Goal: Task Accomplishment & Management: Manage account settings

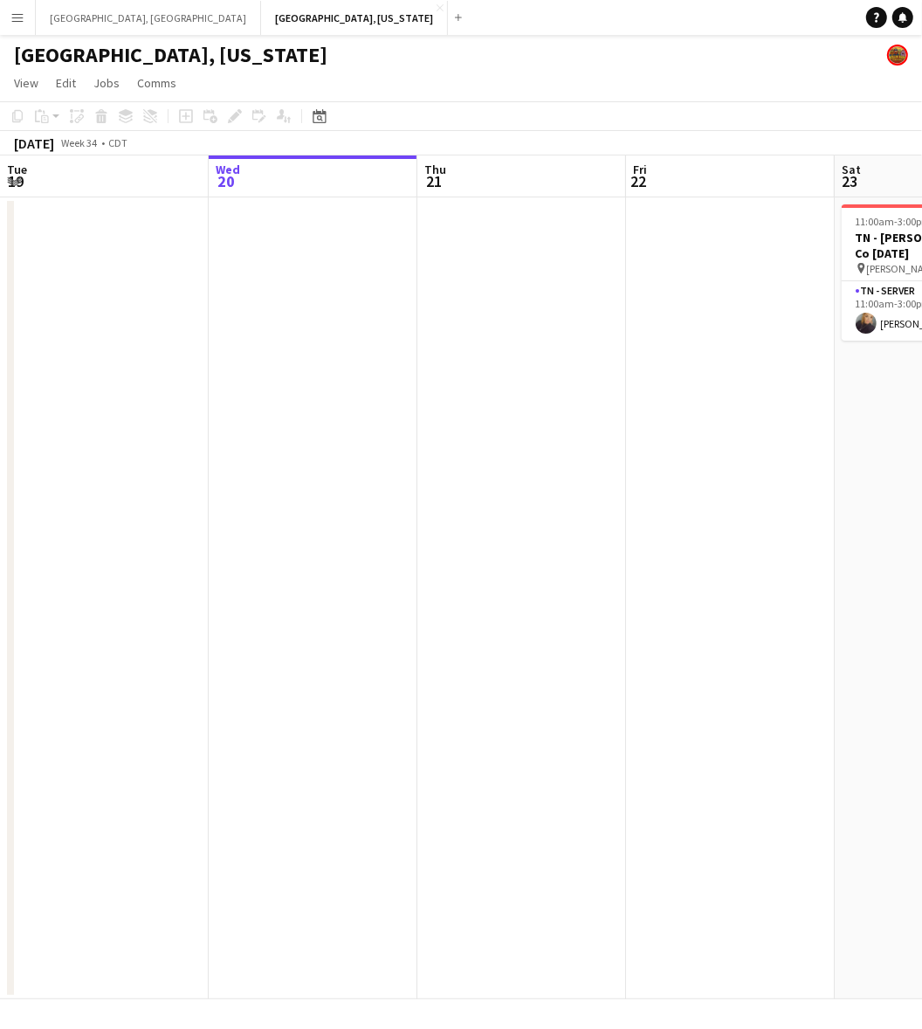
scroll to position [0, 511]
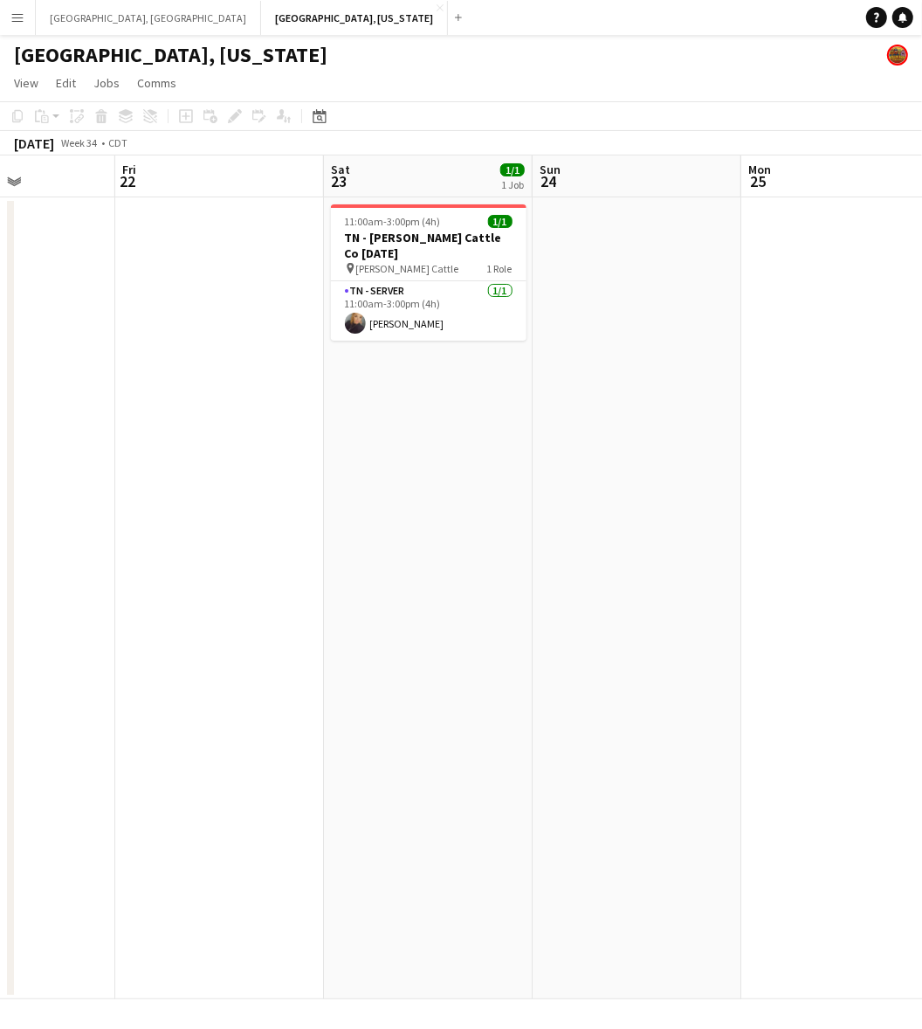
click at [15, 15] on app-icon "Menu" at bounding box center [17, 17] width 14 height 14
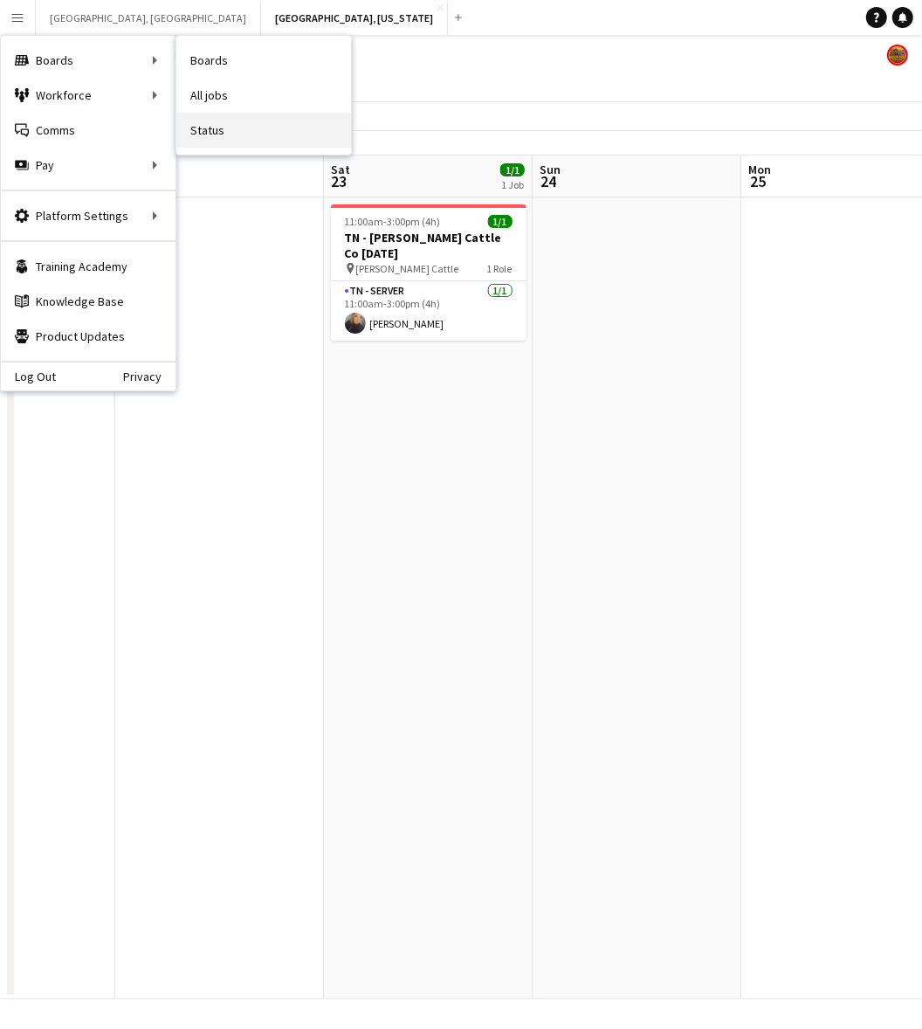
click at [224, 131] on link "Status" at bounding box center [263, 130] width 175 height 35
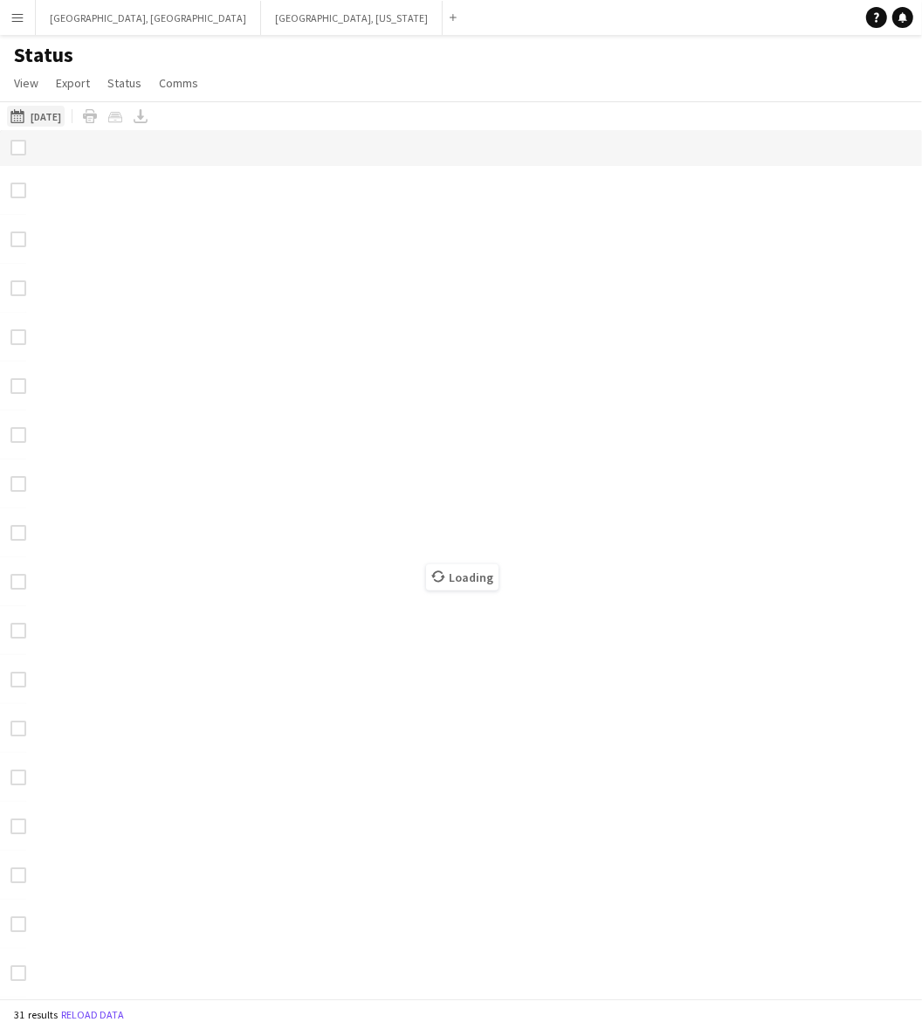
click at [65, 112] on button "[DATE] [DATE]" at bounding box center [36, 116] width 58 height 21
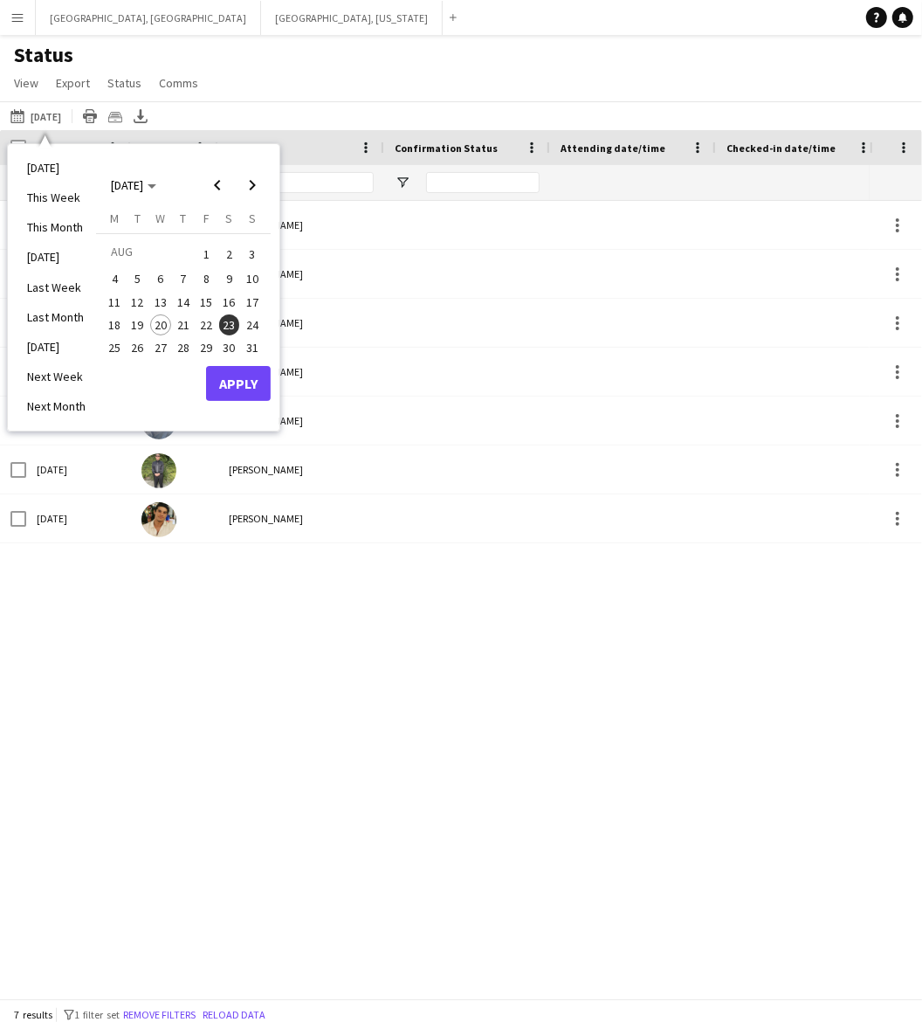
click at [173, 324] on span "21" at bounding box center [183, 324] width 21 height 21
click at [229, 387] on button "Apply" at bounding box center [238, 383] width 65 height 35
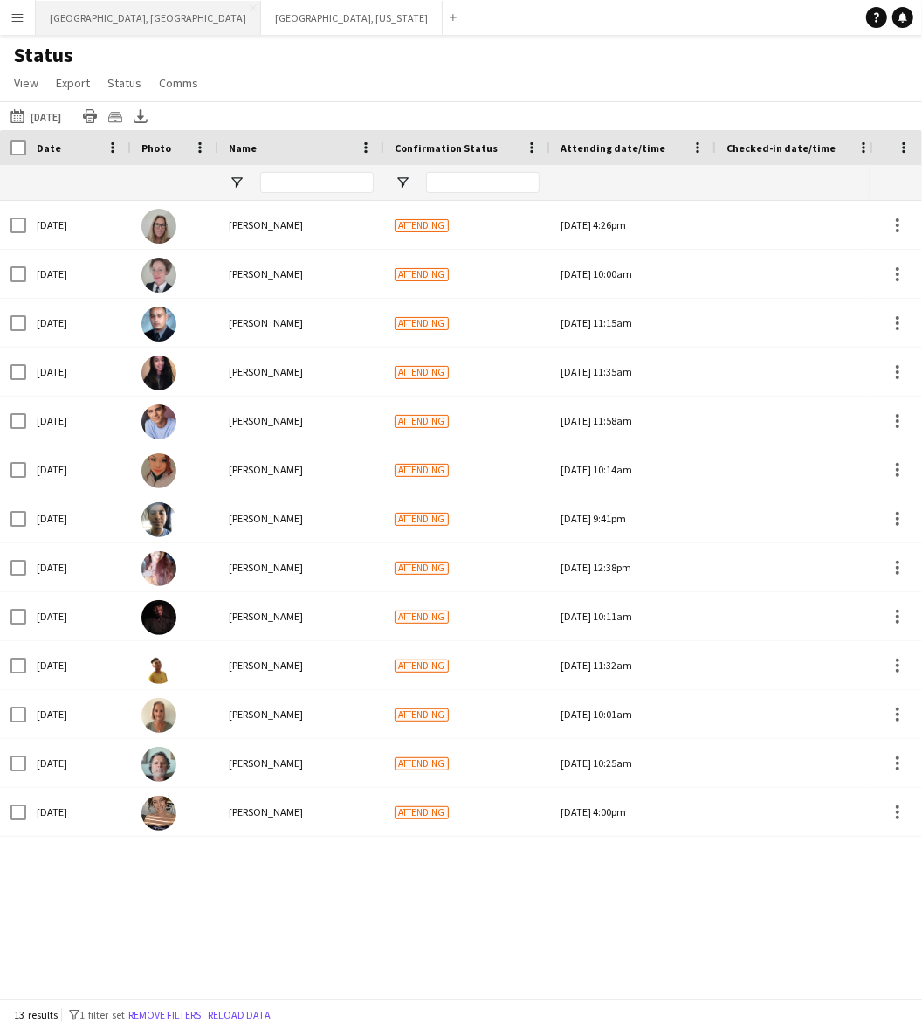
click at [61, 10] on button "[GEOGRAPHIC_DATA], [GEOGRAPHIC_DATA] Close" at bounding box center [148, 18] width 225 height 34
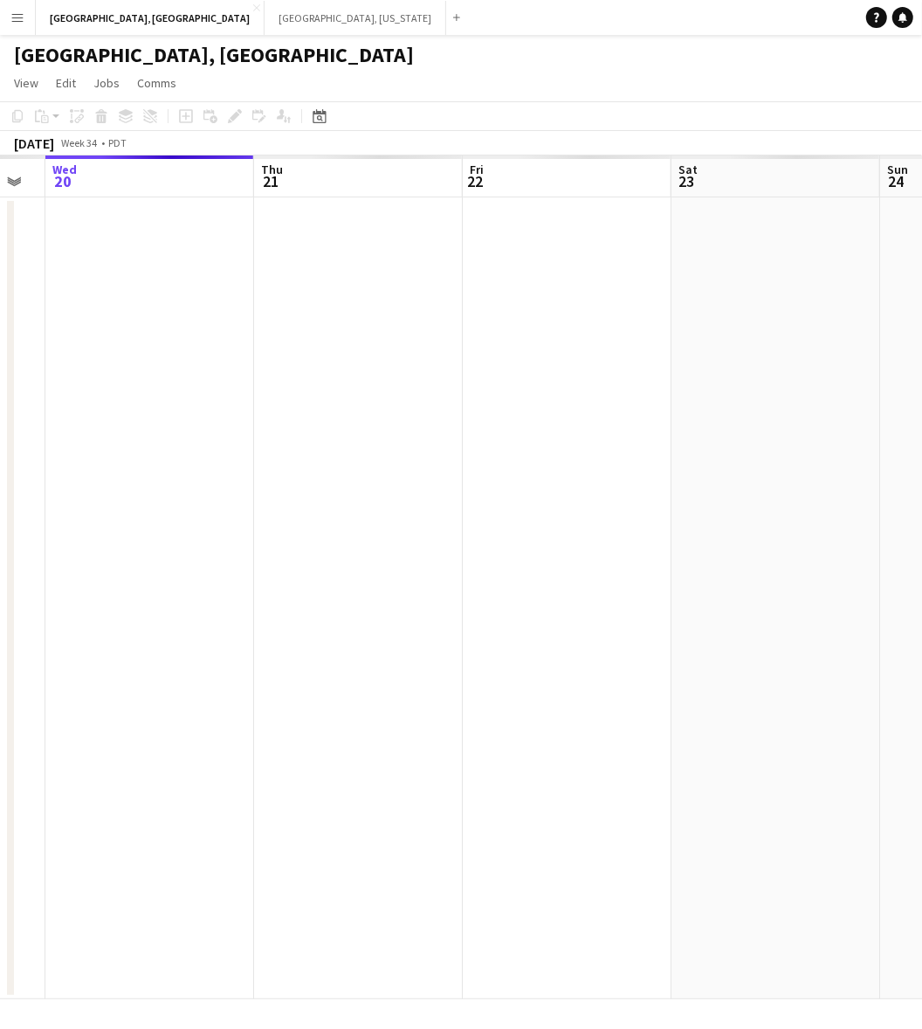
scroll to position [0, 723]
click at [364, 605] on app-calendar-viewport "Sun 17 Mon 18 Tue 19 Wed 20 Thu 21 Fri 22 Sat 23 Sun 24 Mon 25 Tue 26" at bounding box center [461, 577] width 922 height 844
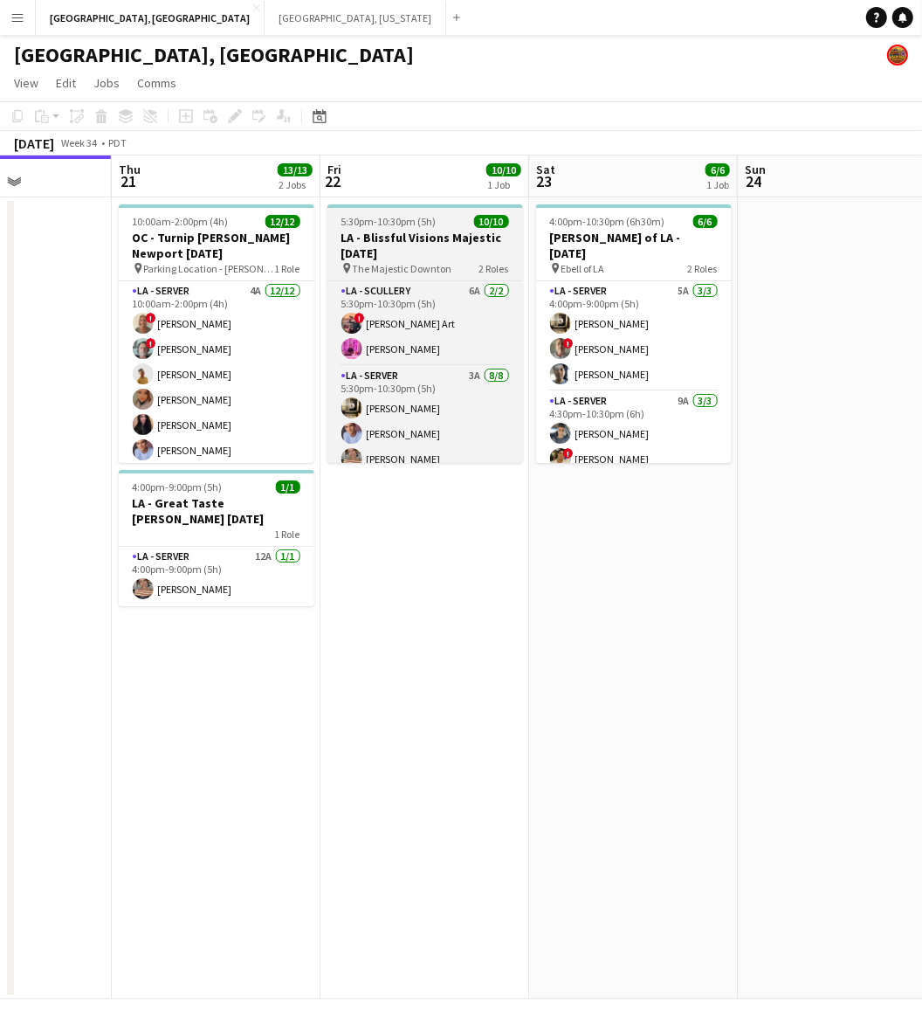
click at [393, 232] on h3 "LA - Blissful Visions Majestic [DATE]" at bounding box center [426, 245] width 196 height 31
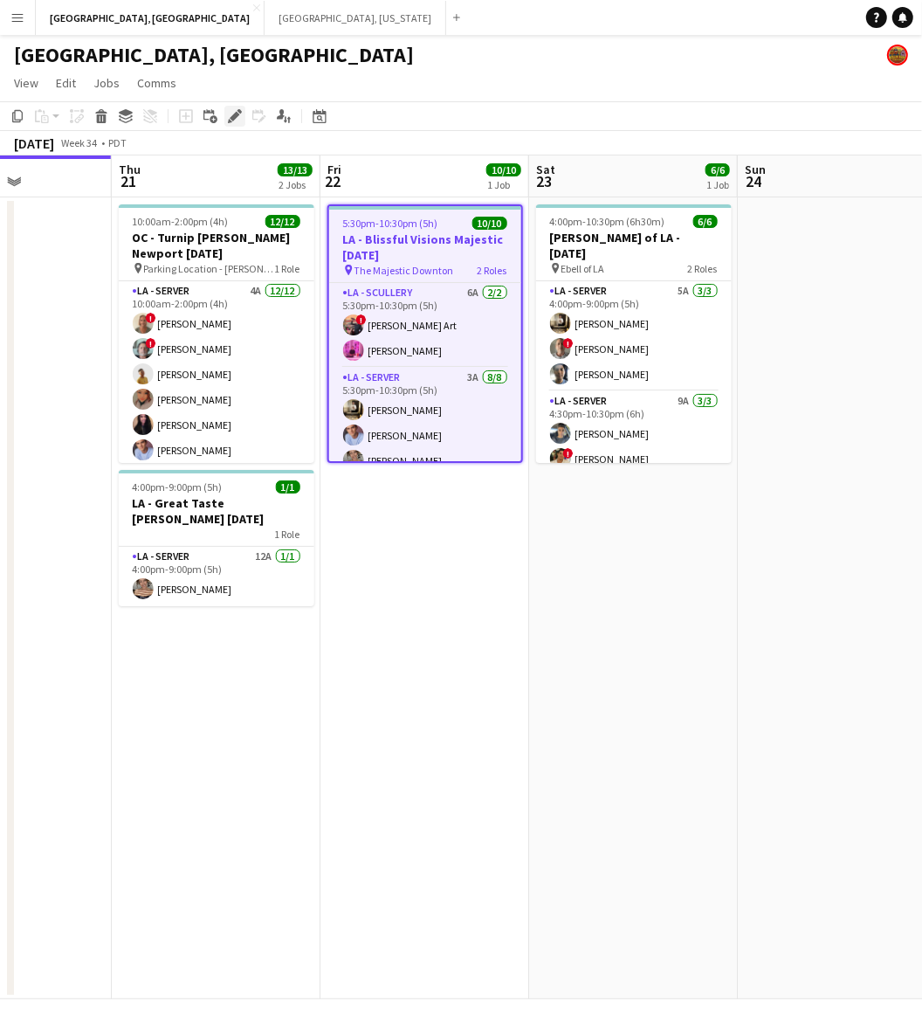
click at [233, 111] on icon "Edit" at bounding box center [235, 116] width 14 height 14
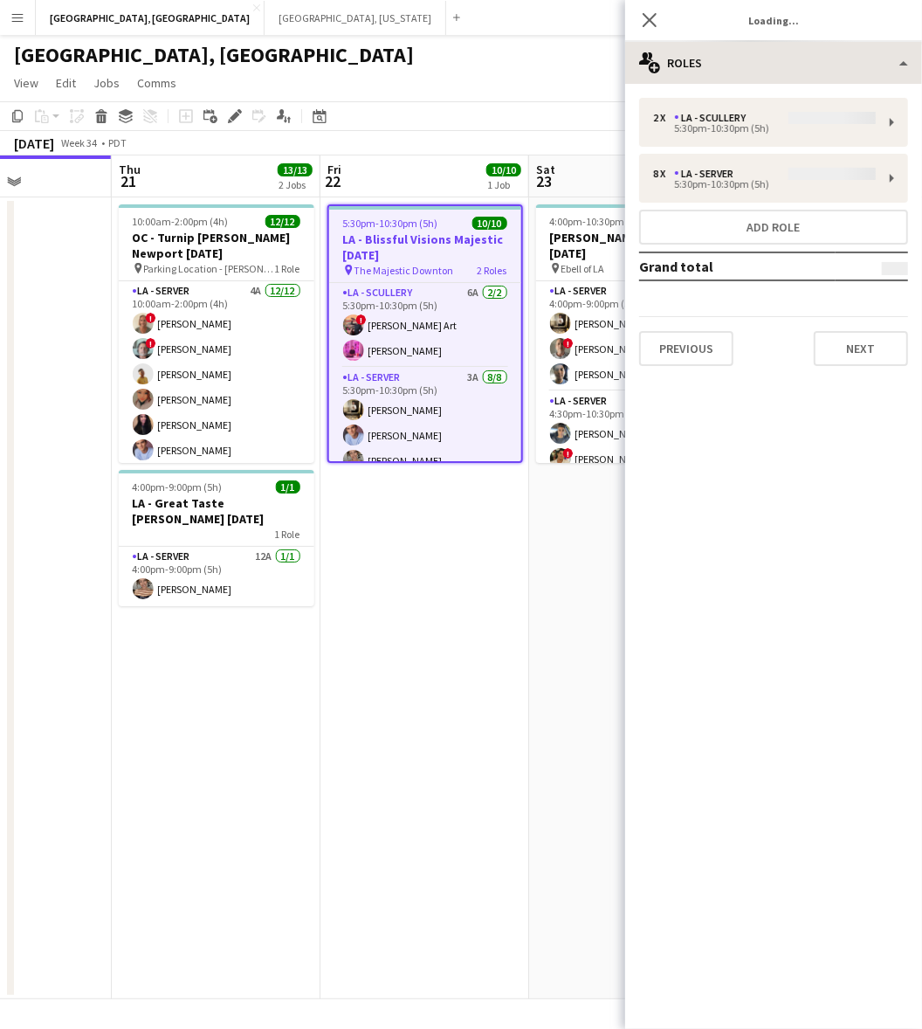
type input "**********"
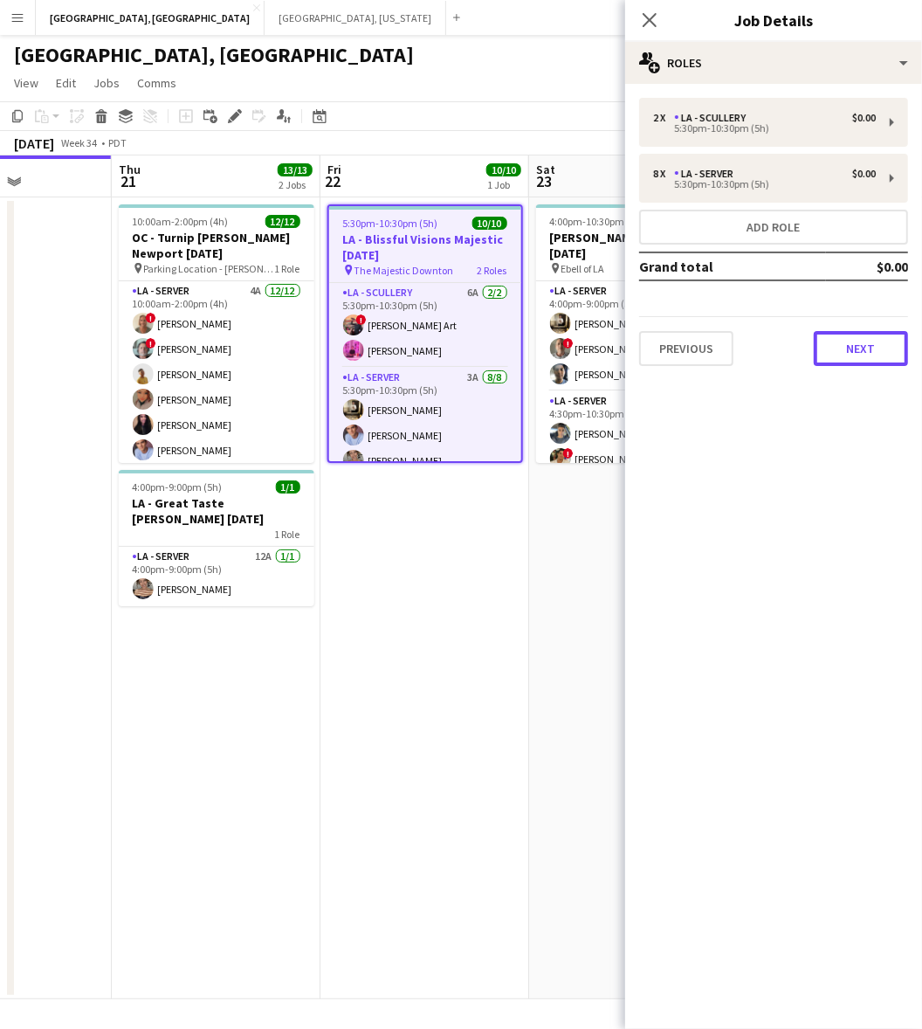
click at [846, 350] on button "Next" at bounding box center [861, 348] width 94 height 35
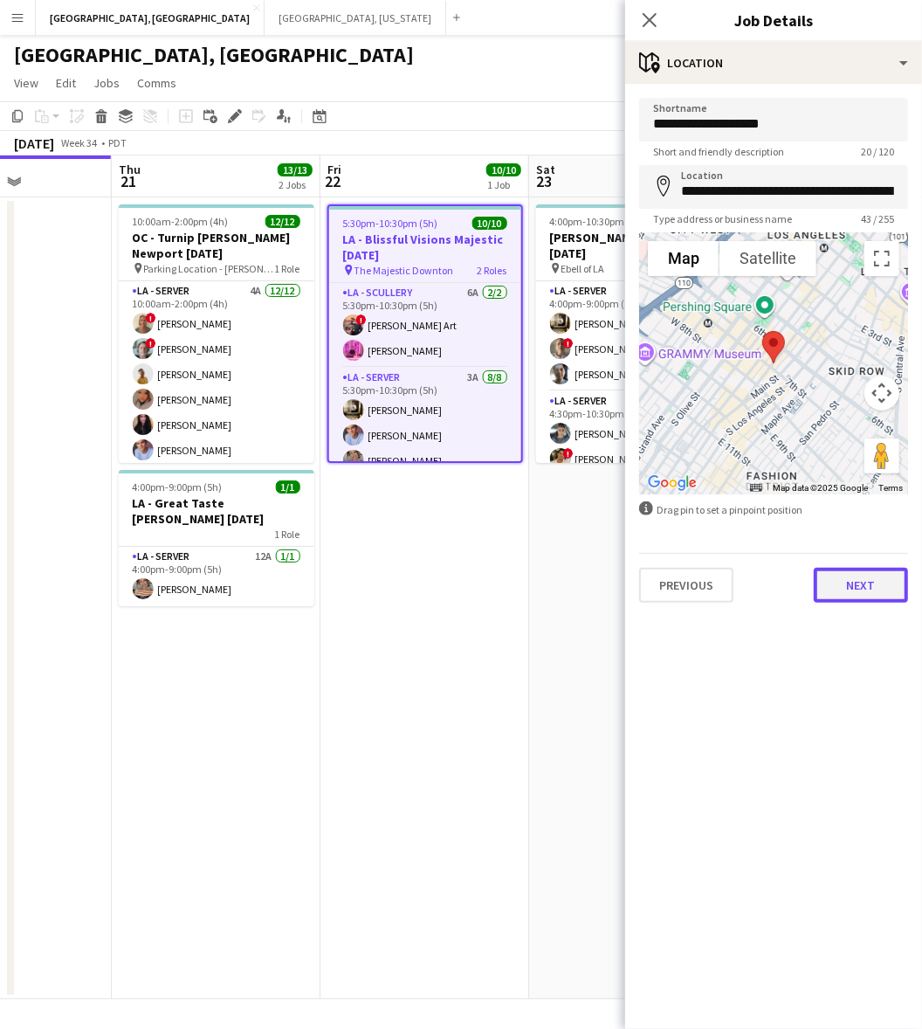
click at [861, 581] on button "Next" at bounding box center [861, 585] width 94 height 35
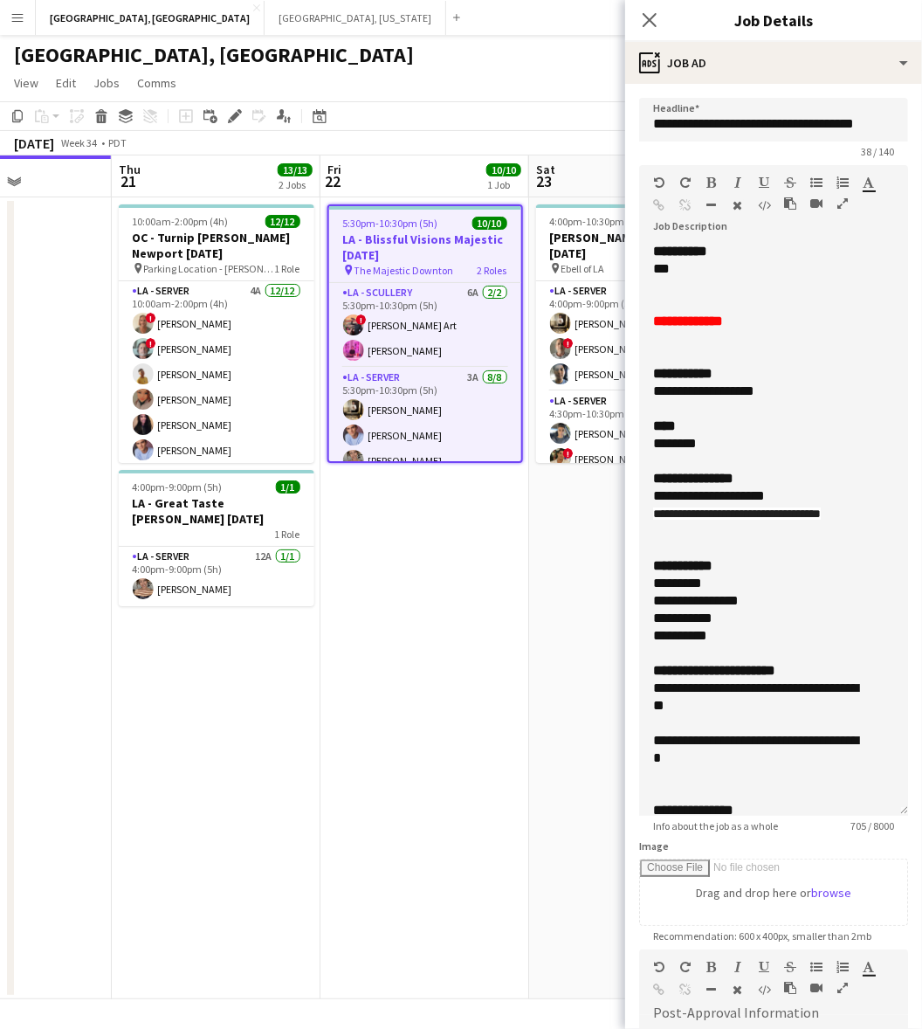
drag, startPoint x: 901, startPoint y: 337, endPoint x: 749, endPoint y: 385, distance: 159.4
click at [902, 778] on form "**********" at bounding box center [773, 708] width 297 height 1220
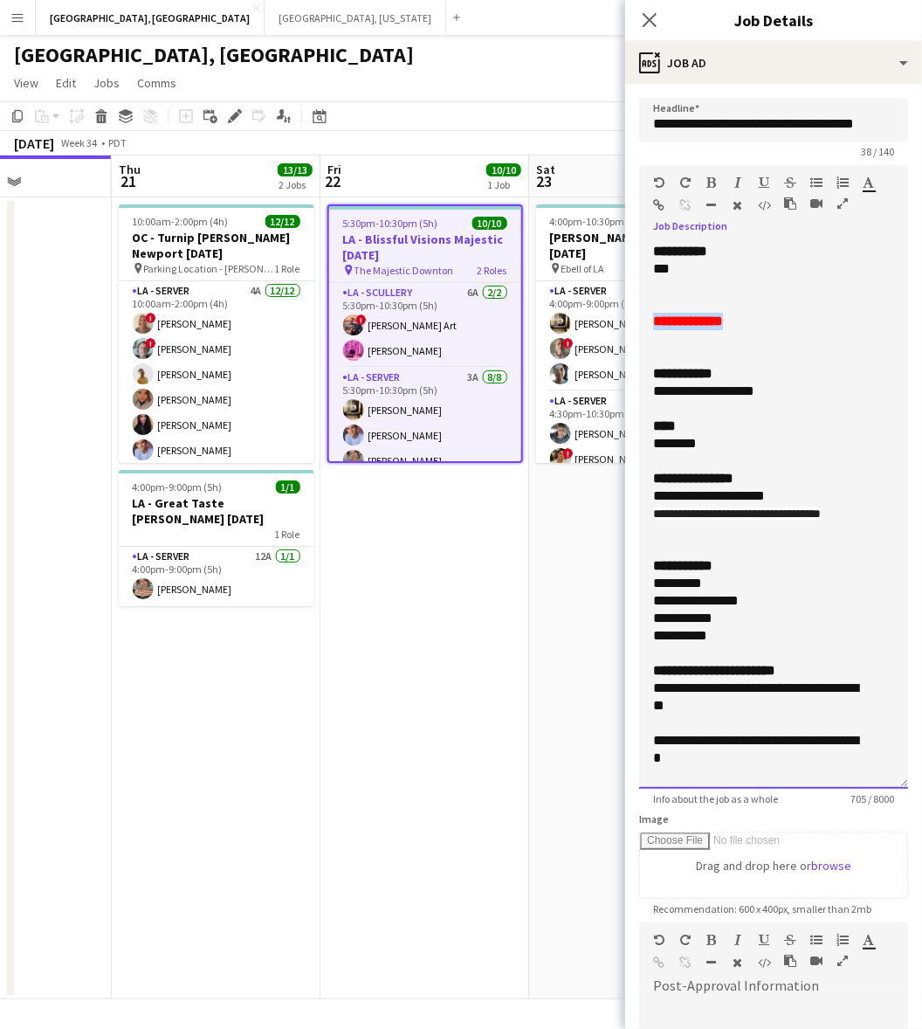
drag, startPoint x: 757, startPoint y: 324, endPoint x: 652, endPoint y: 321, distance: 105.7
click at [652, 321] on div "**********" at bounding box center [773, 516] width 269 height 546
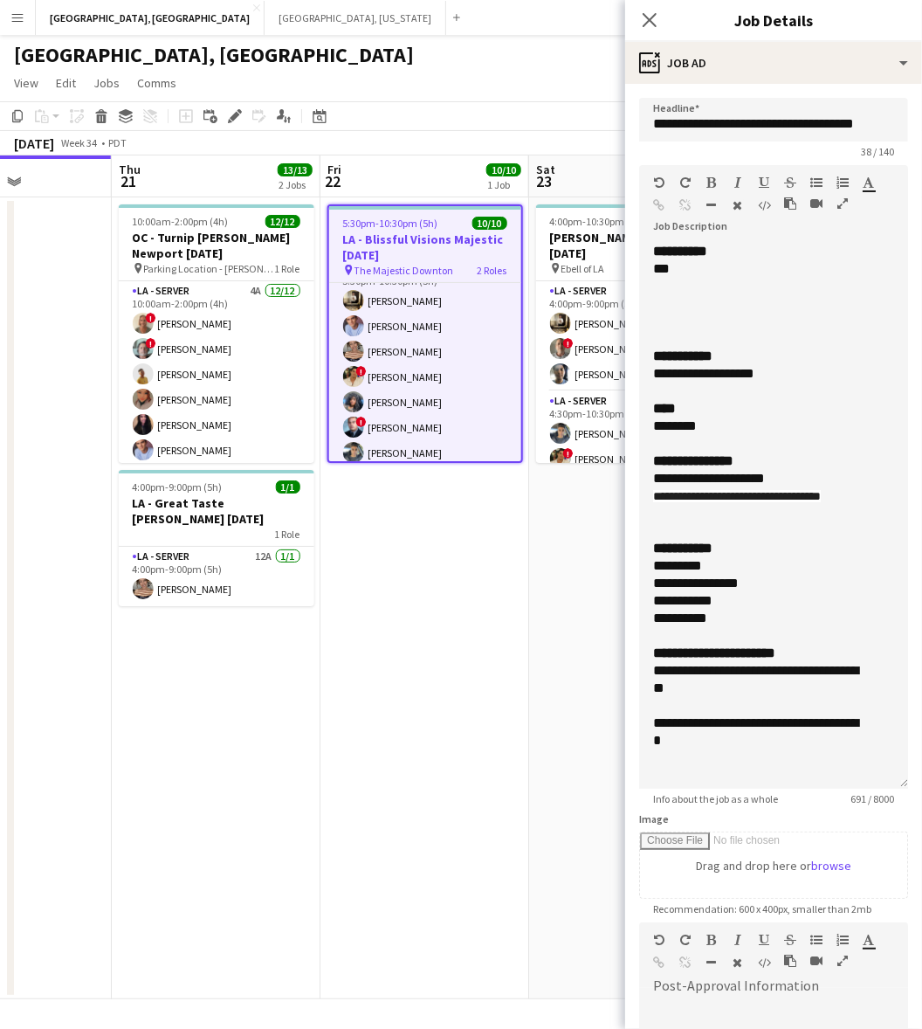
scroll to position [142, 0]
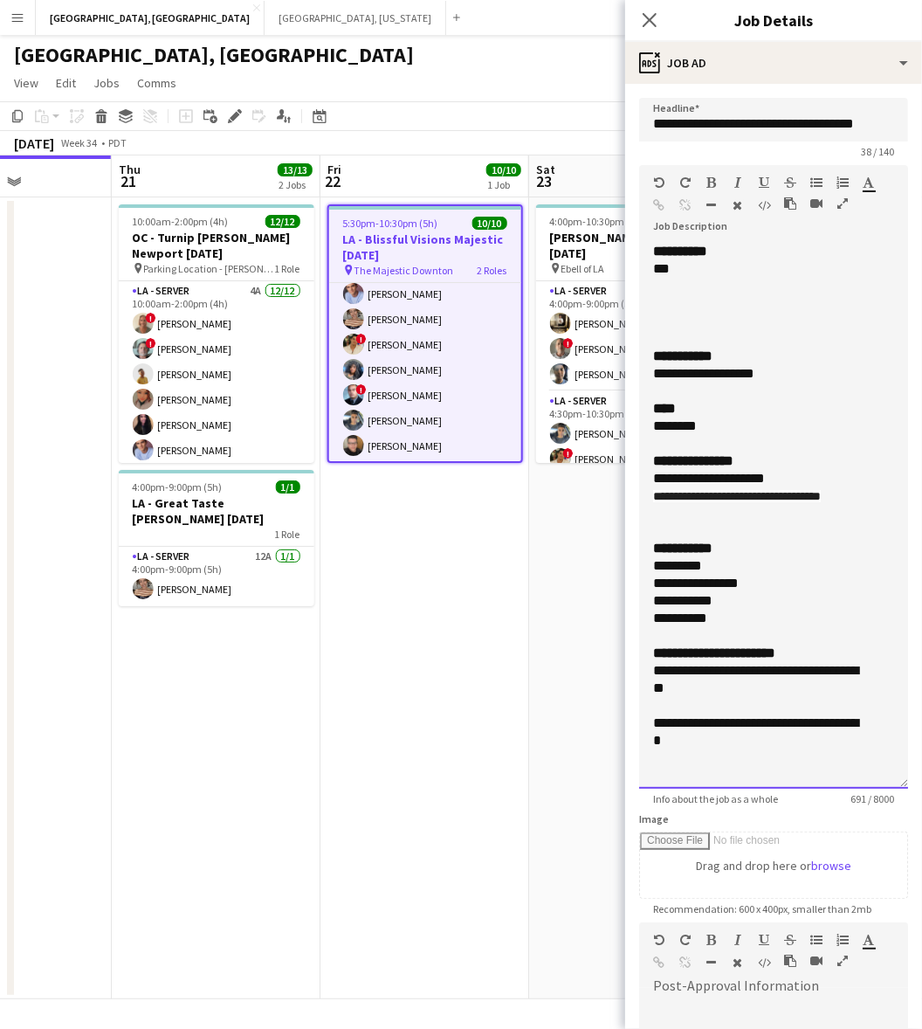
click at [683, 269] on div "***" at bounding box center [757, 268] width 209 height 17
click at [682, 325] on div at bounding box center [773, 321] width 241 height 17
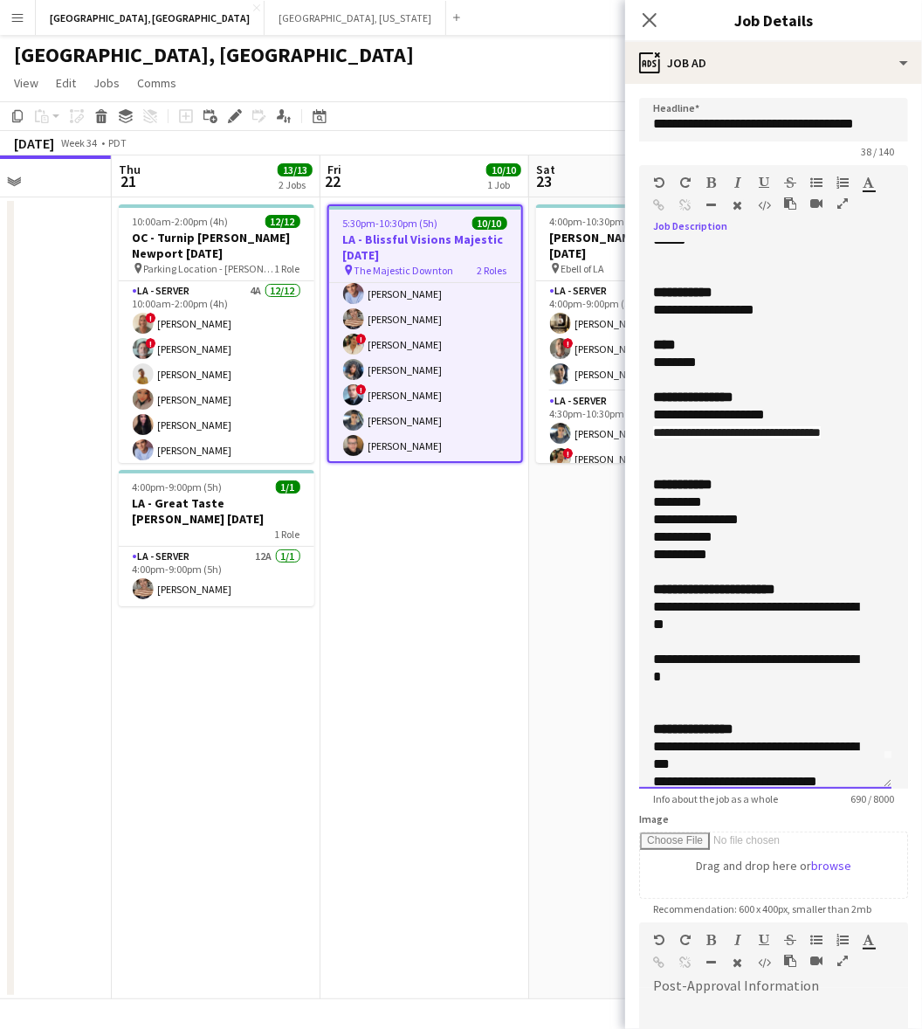
scroll to position [0, 0]
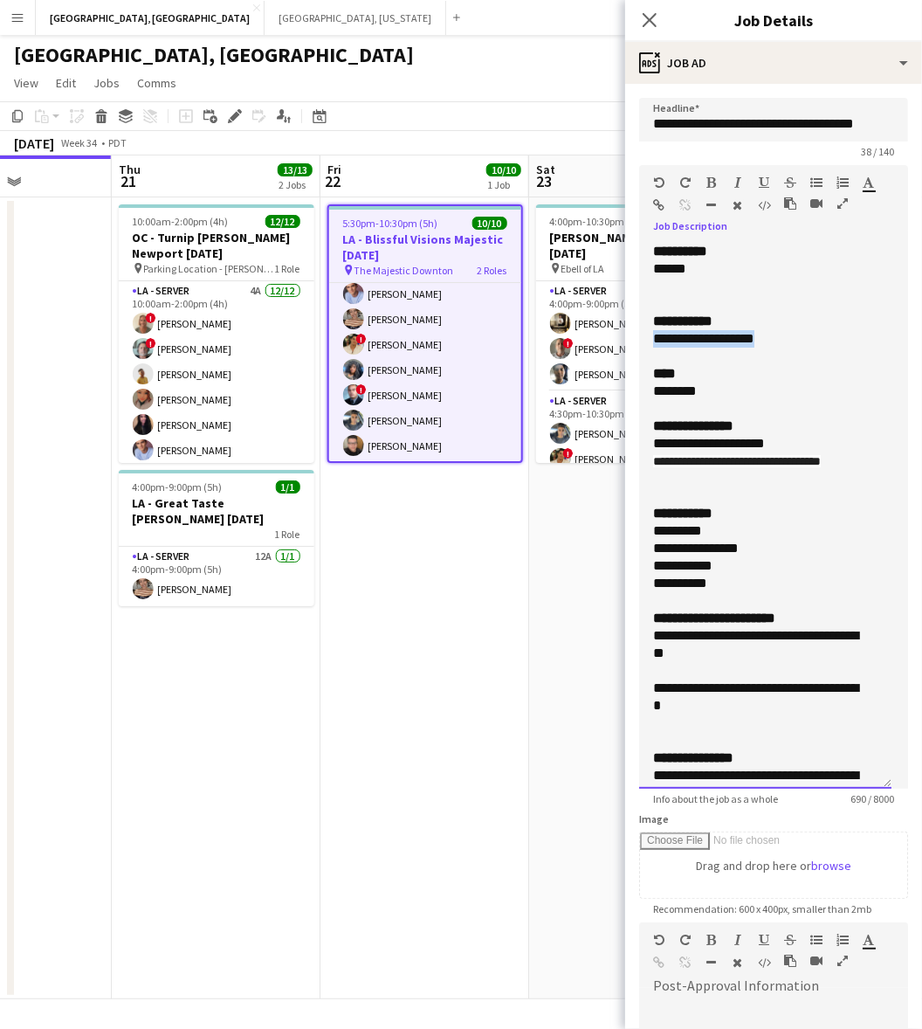
drag, startPoint x: 777, startPoint y: 342, endPoint x: 643, endPoint y: 343, distance: 134.5
click at [643, 343] on div "**********" at bounding box center [765, 516] width 252 height 546
copy div "**********"
drag, startPoint x: 688, startPoint y: 473, endPoint x: 636, endPoint y: 439, distance: 62.5
click at [636, 439] on form "**********" at bounding box center [773, 694] width 297 height 1193
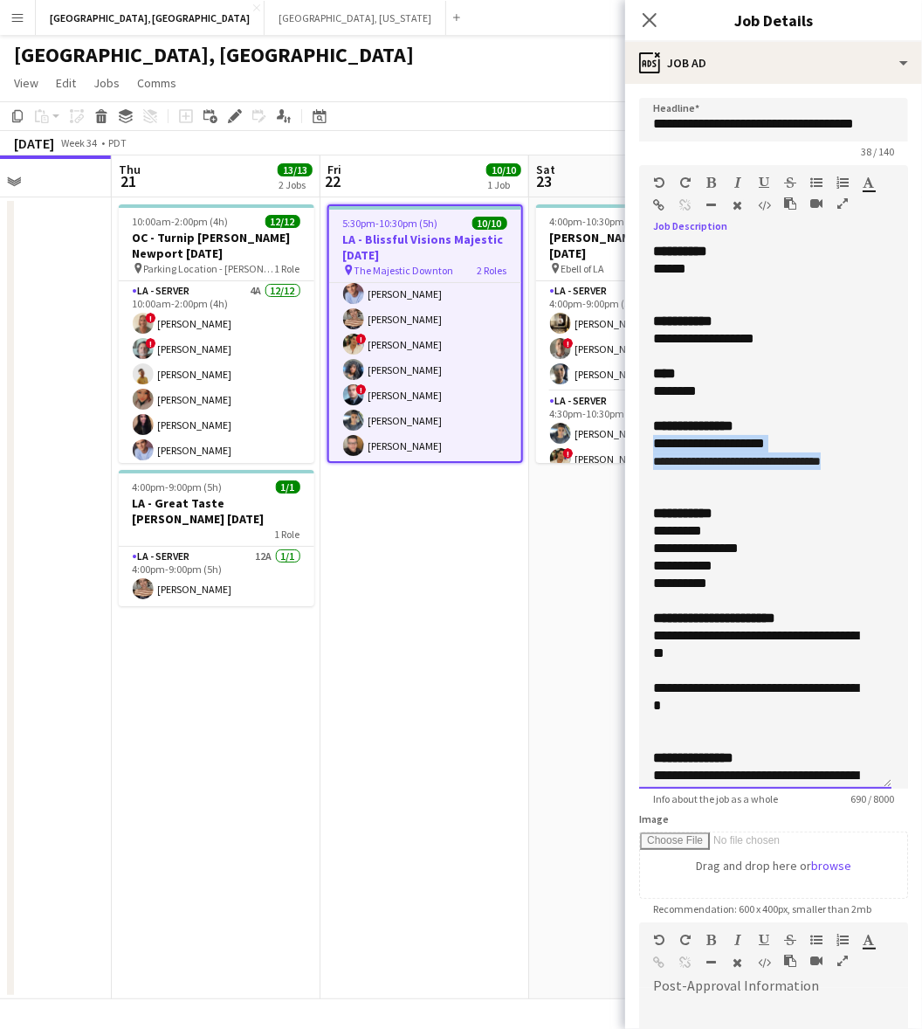
copy div "**********"
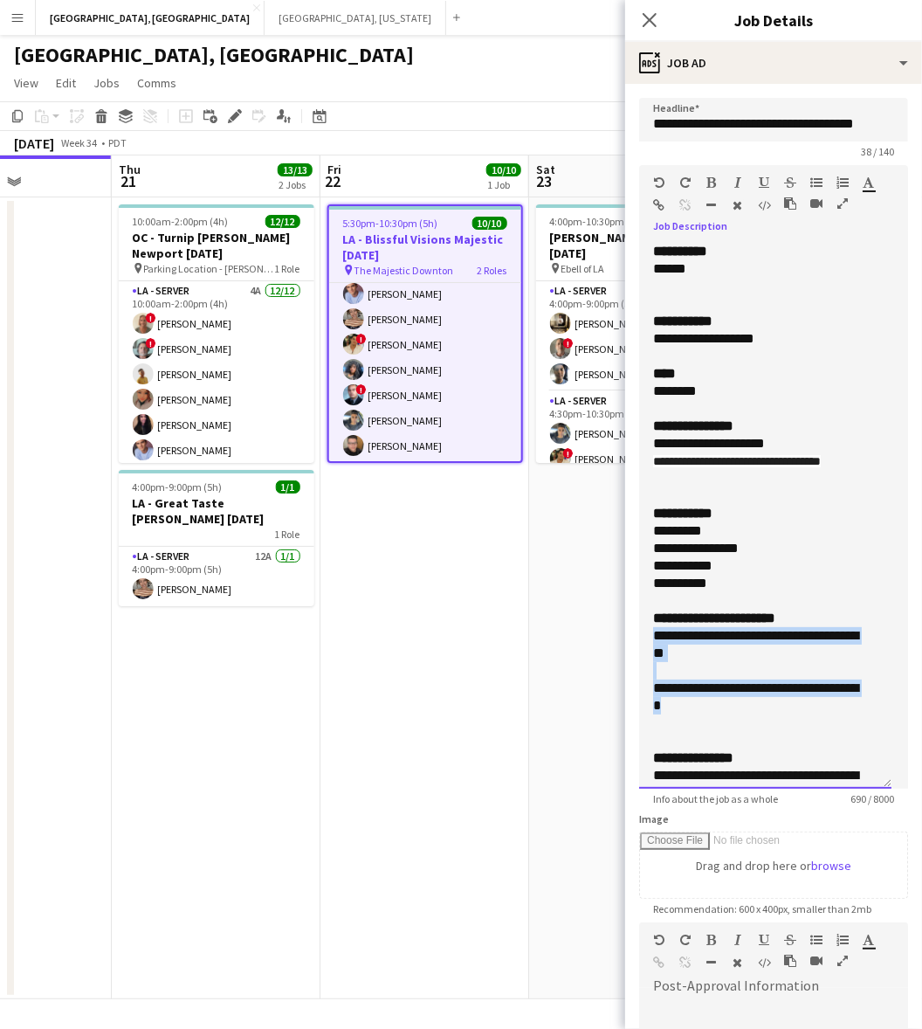
drag, startPoint x: 716, startPoint y: 721, endPoint x: 84, endPoint y: 596, distance: 644.6
click at [639, 656] on div "**********" at bounding box center [765, 516] width 252 height 546
copy div "**********"
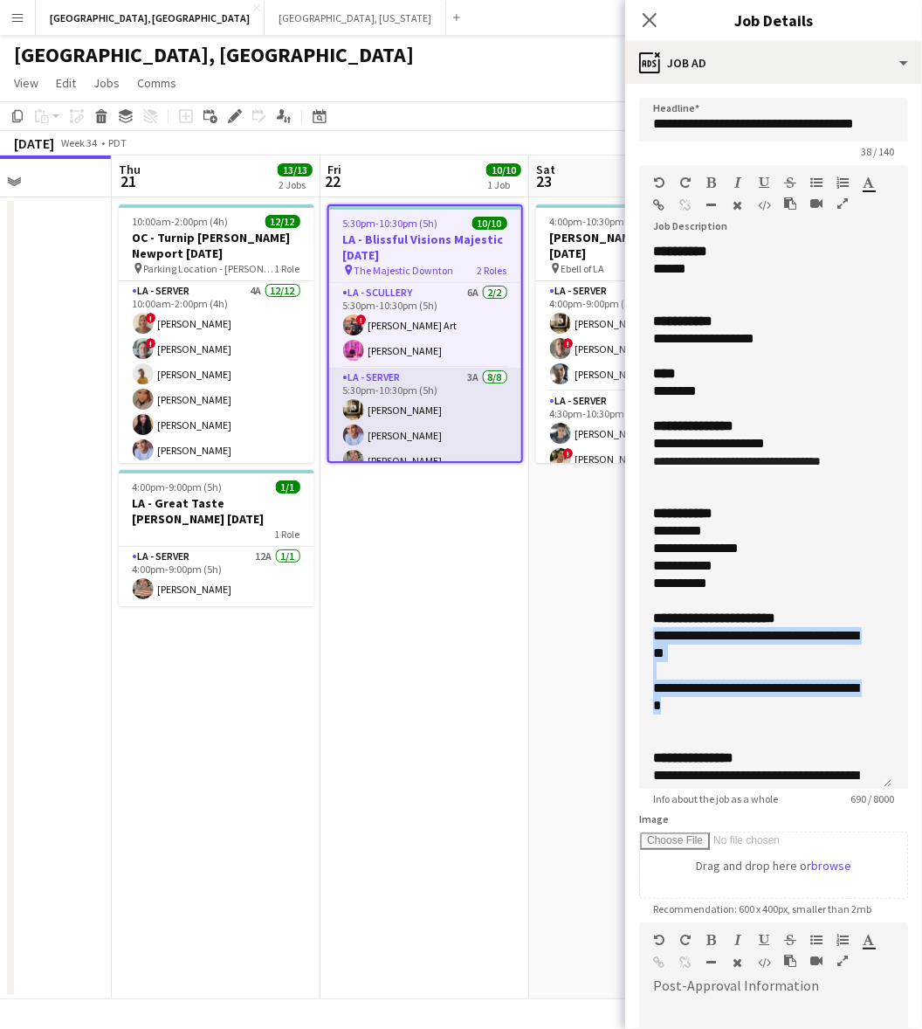
click at [397, 422] on app-card-role "LA - Server 3A [DATE] 5:30pm-10:30pm (5h) [PERSON_NAME] [PERSON_NAME] [PERSON_N…" at bounding box center [425, 486] width 192 height 237
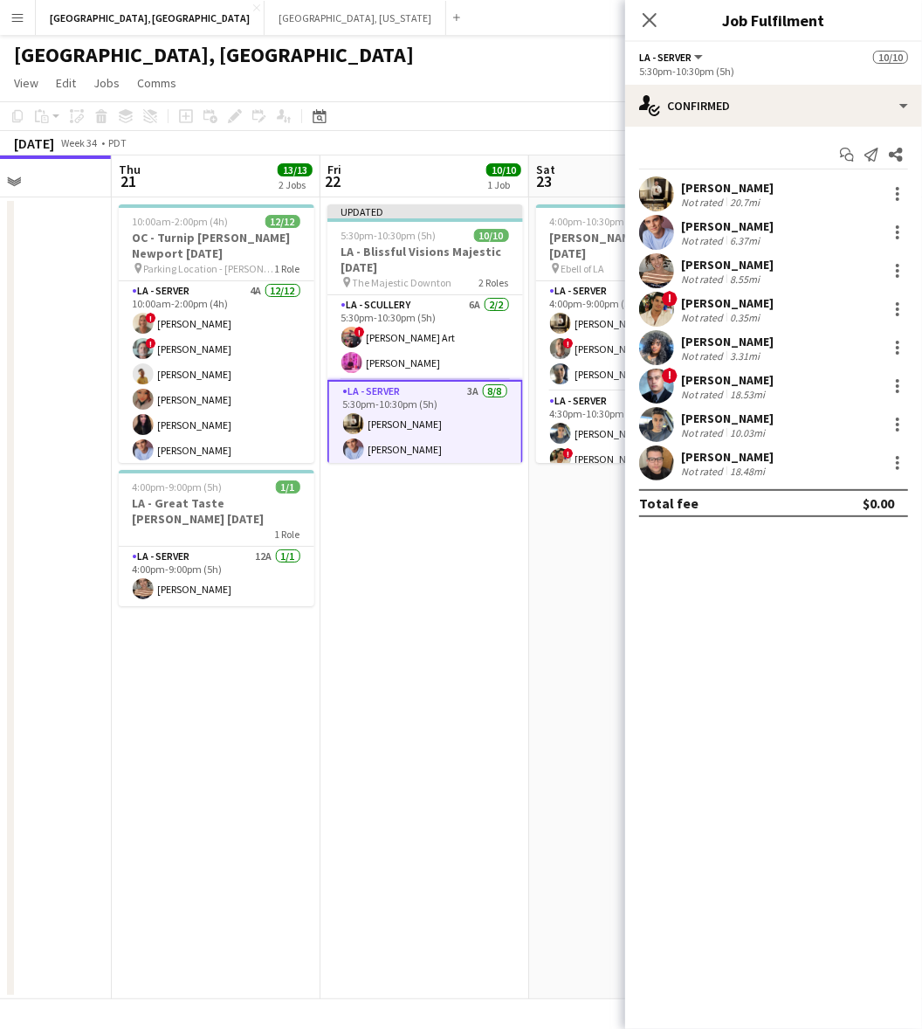
click at [709, 201] on div "Not rated" at bounding box center [703, 202] width 45 height 13
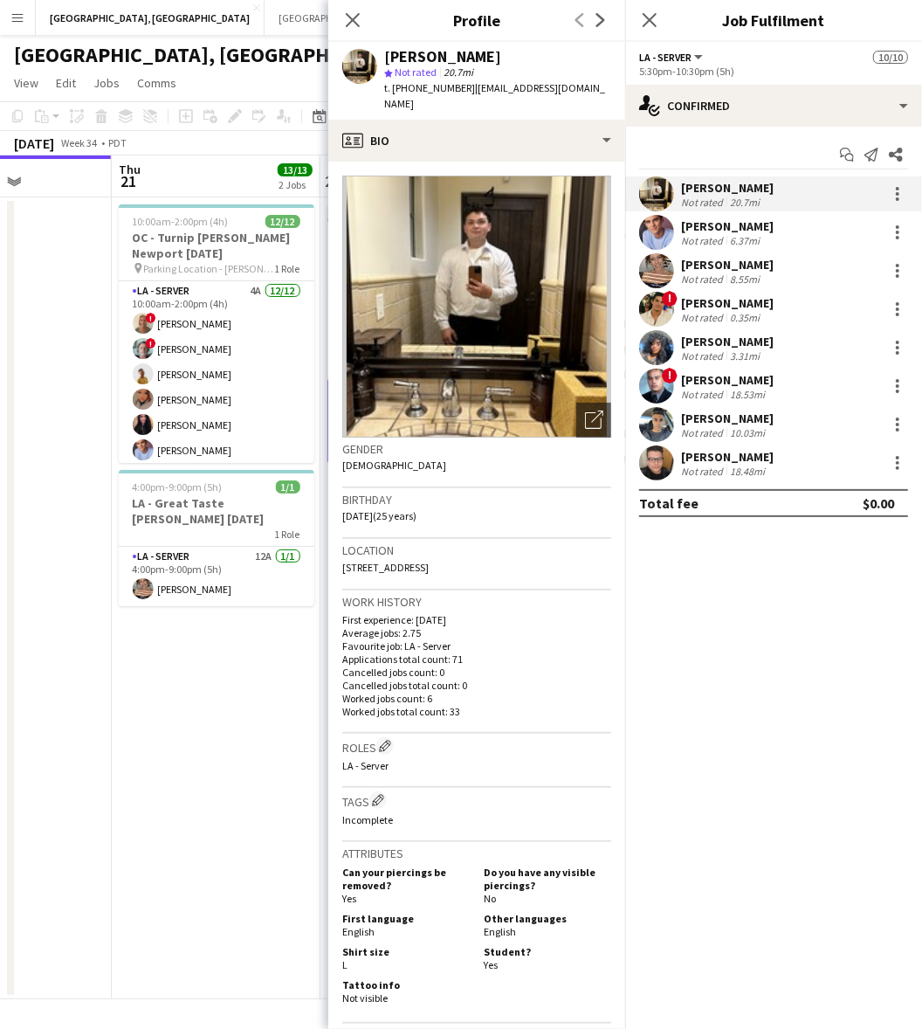
click at [426, 79] on span "Not rated" at bounding box center [416, 72] width 42 height 13
click at [428, 87] on span "t. [PHONE_NUMBER]" at bounding box center [429, 87] width 91 height 13
copy span "18184039497"
drag, startPoint x: 678, startPoint y: 220, endPoint x: 657, endPoint y: 192, distance: 34.9
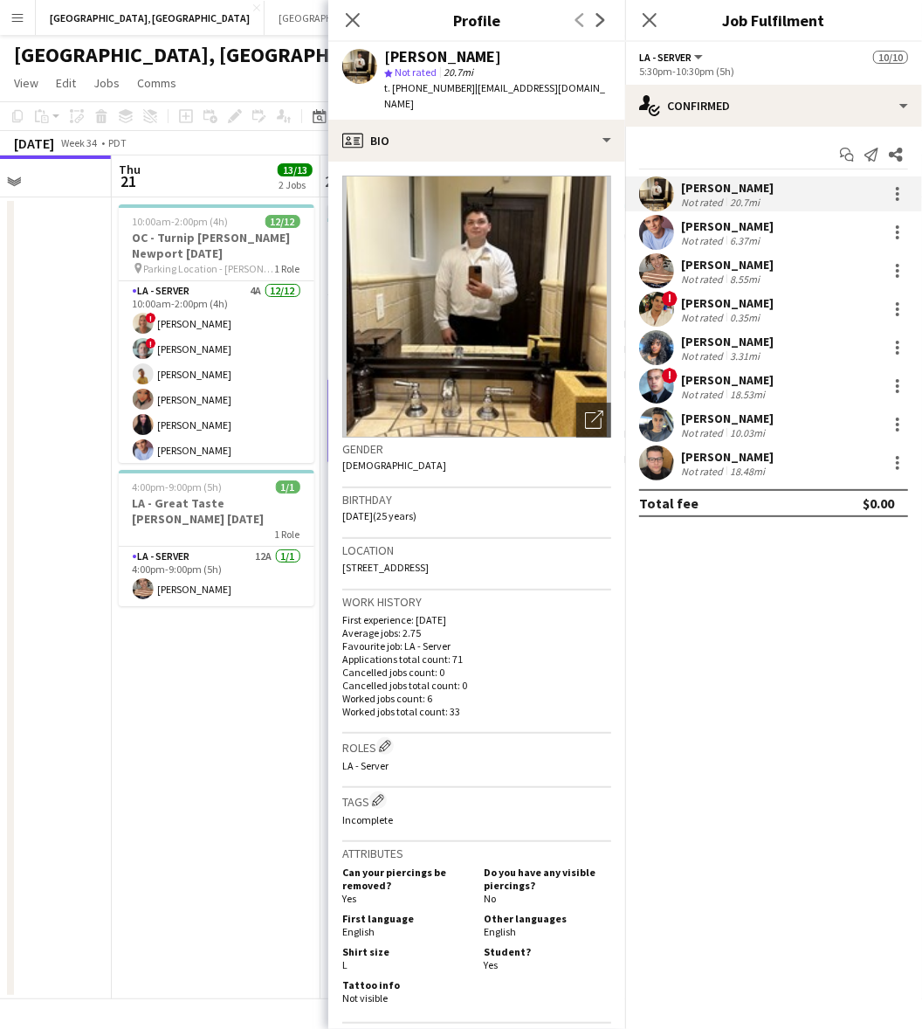
click at [678, 219] on div "[PERSON_NAME] Not rated 6.37mi" at bounding box center [773, 232] width 297 height 35
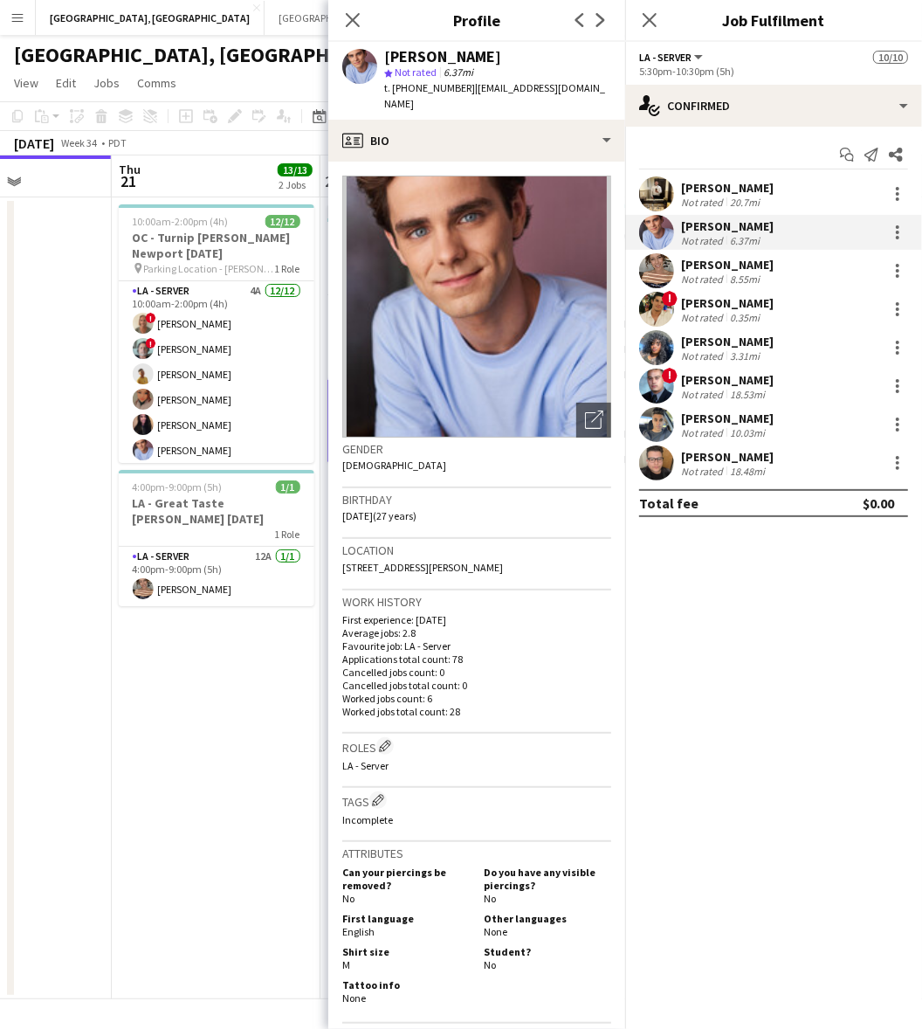
click at [406, 86] on span "t. [PHONE_NUMBER]" at bounding box center [429, 87] width 91 height 13
copy span "17707447805"
drag, startPoint x: 729, startPoint y: 263, endPoint x: 456, endPoint y: 164, distance: 290.7
click at [729, 262] on div "[PERSON_NAME]" at bounding box center [727, 265] width 93 height 16
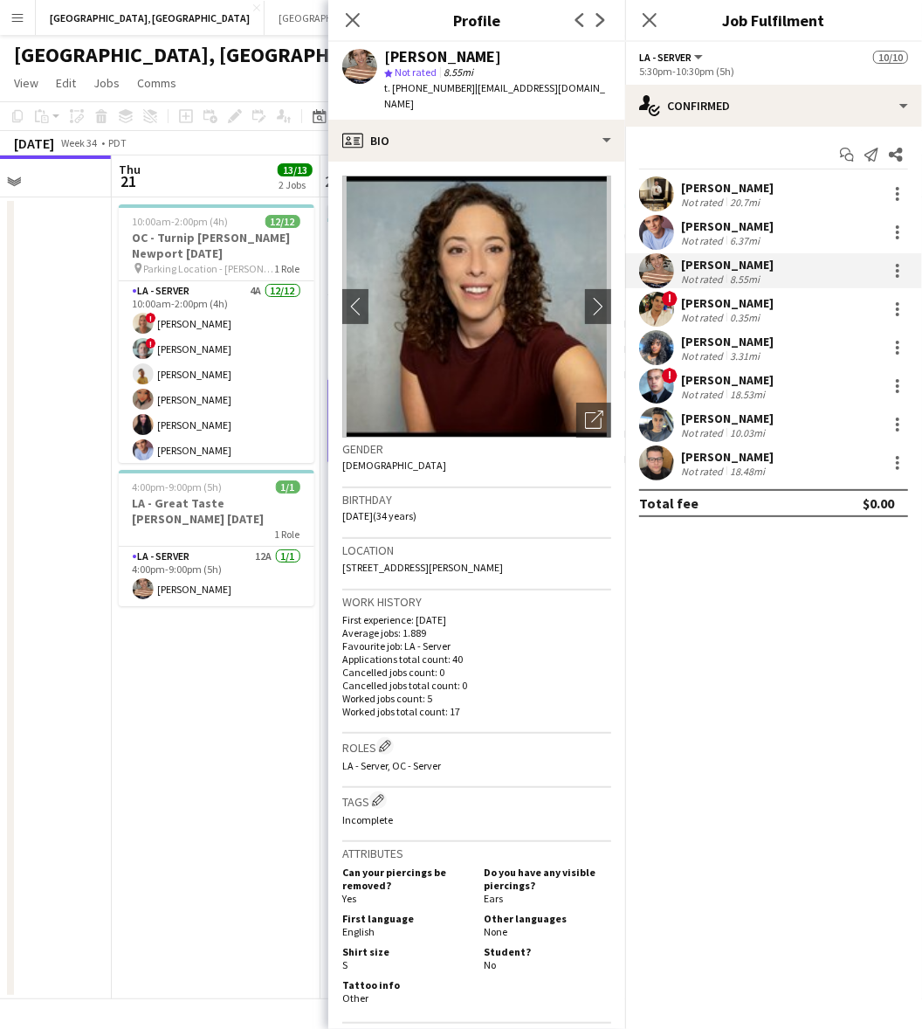
click at [406, 90] on span "t. [PHONE_NUMBER]" at bounding box center [429, 87] width 91 height 13
copy span "13104299439"
click at [695, 295] on div "[PERSON_NAME]" at bounding box center [727, 303] width 93 height 16
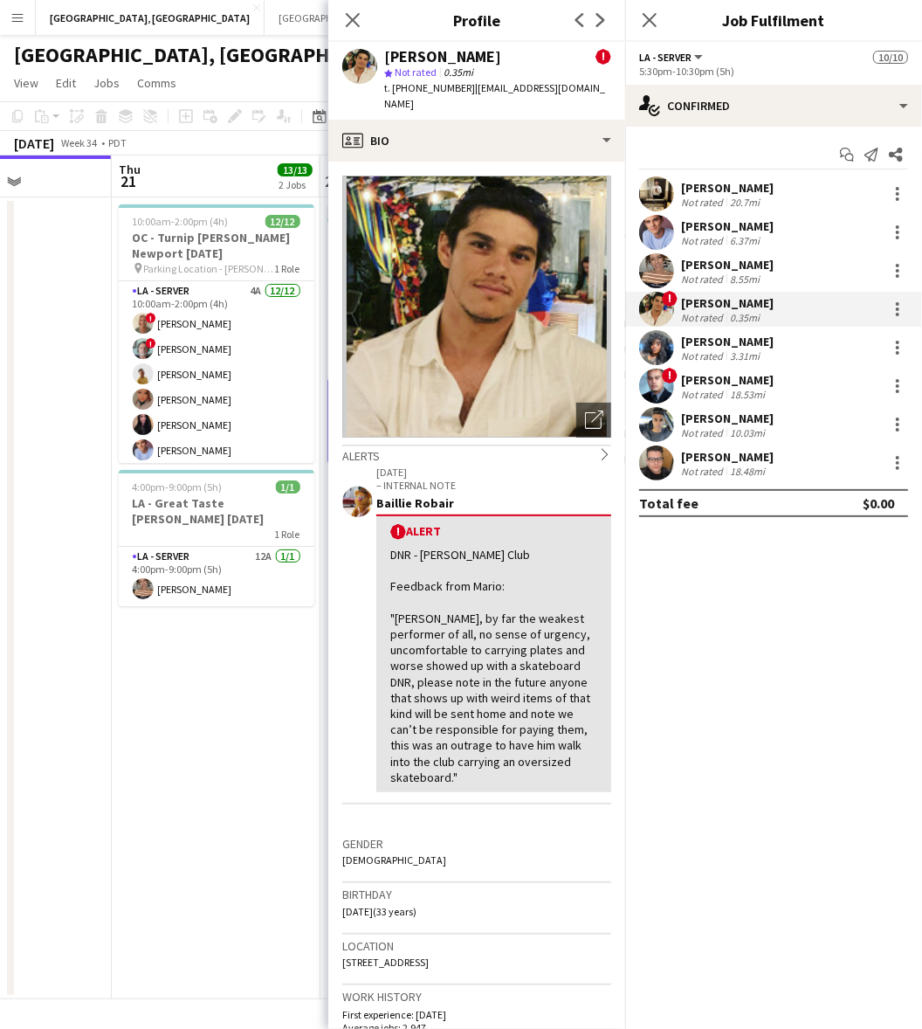
click at [413, 86] on span "t. [PHONE_NUMBER]" at bounding box center [429, 87] width 91 height 13
copy span "17609602507"
click at [701, 341] on div "[PERSON_NAME]" at bounding box center [727, 342] width 93 height 16
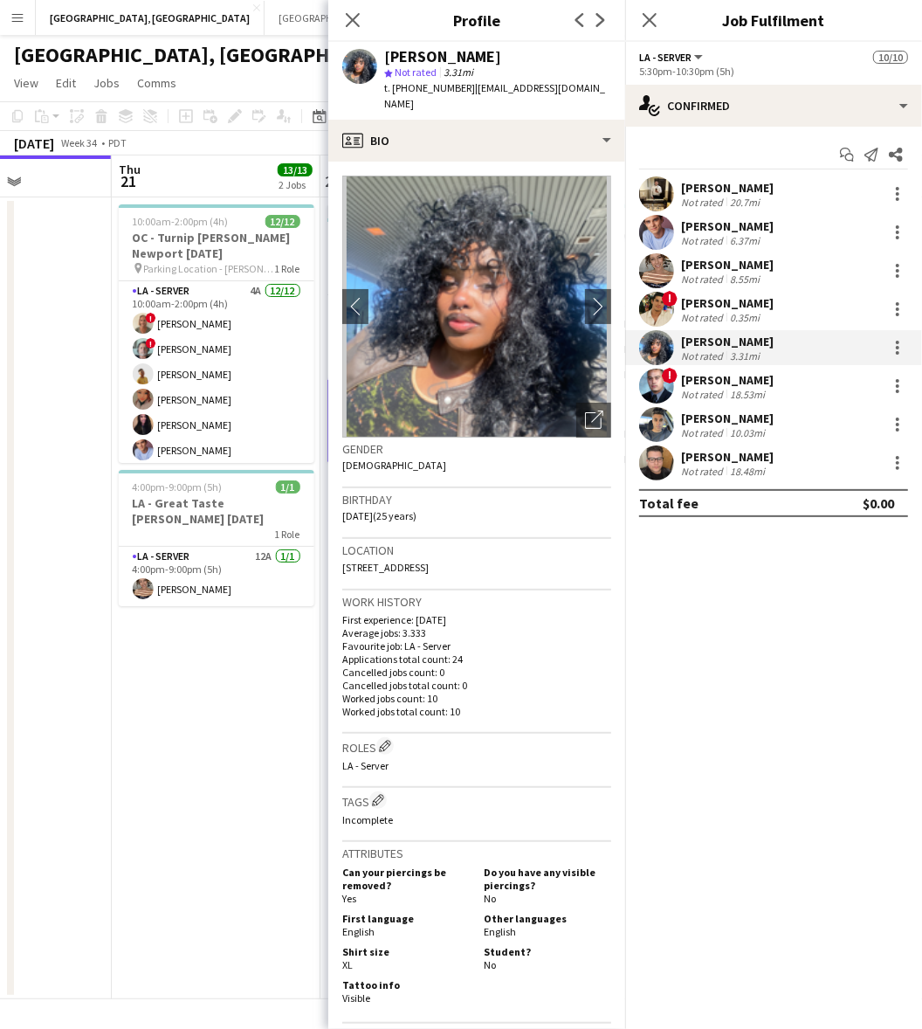
click at [411, 85] on span "t. [PHONE_NUMBER]" at bounding box center [429, 87] width 91 height 13
copy span "19054831607"
click at [708, 370] on div "! [PERSON_NAME] Not rated 18.53mi" at bounding box center [773, 386] width 297 height 35
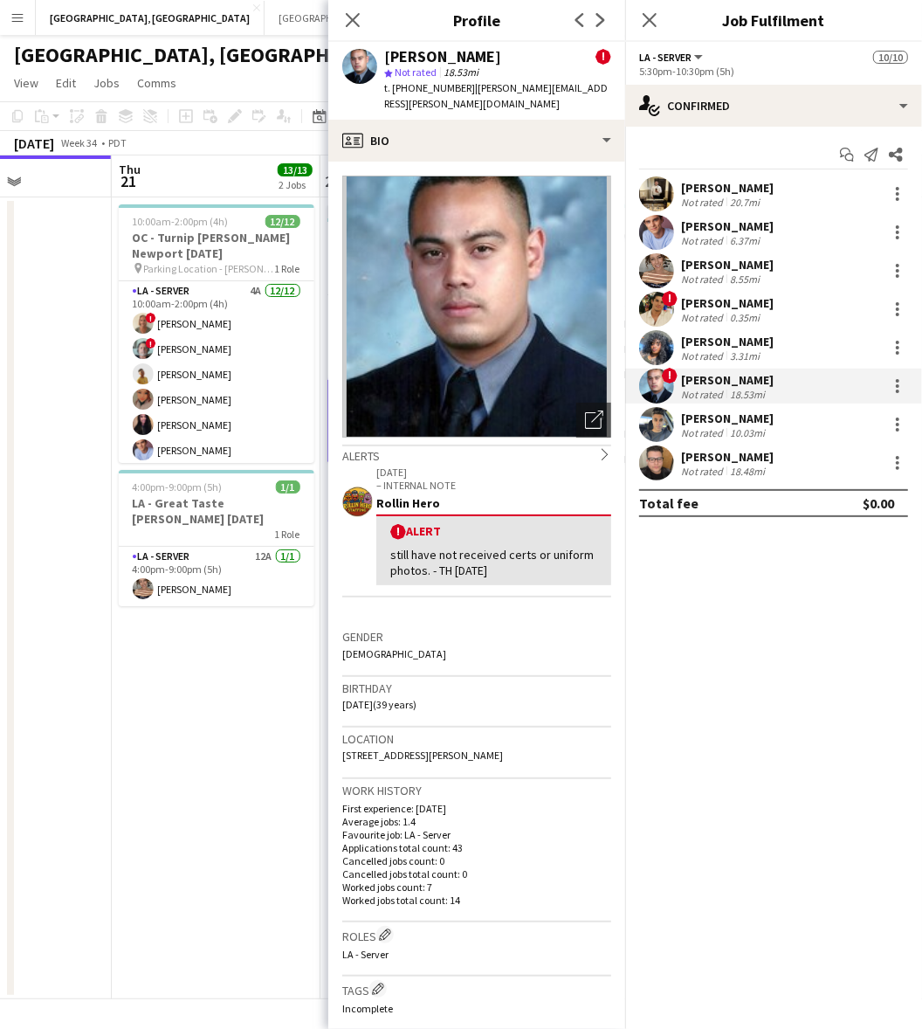
click at [433, 90] on span "t. [PHONE_NUMBER]" at bounding box center [429, 87] width 91 height 13
copy span "13109896939"
drag, startPoint x: 722, startPoint y: 429, endPoint x: 670, endPoint y: 390, distance: 64.8
click at [722, 429] on div "Not rated" at bounding box center [703, 432] width 45 height 13
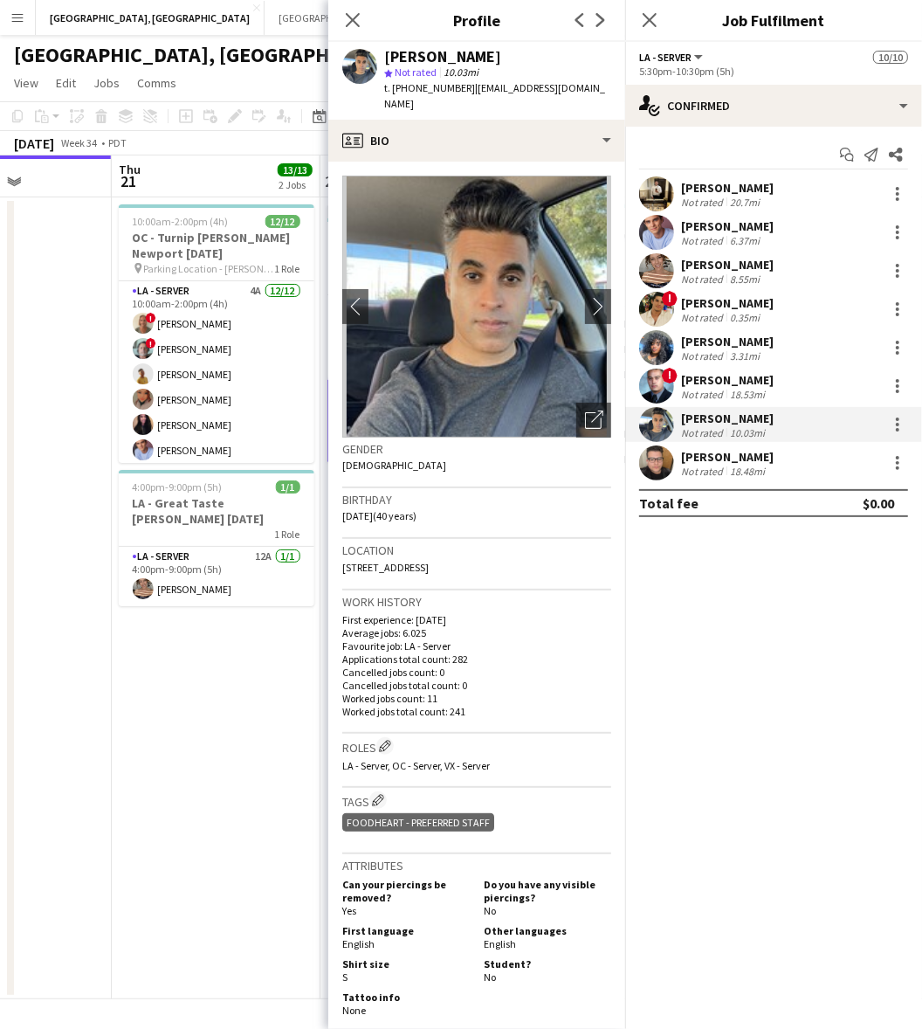
click at [418, 90] on span "t. [PHONE_NUMBER]" at bounding box center [429, 87] width 91 height 13
copy span "17035052640"
click at [679, 473] on div "[PERSON_NAME] Not rated 18.48mi" at bounding box center [773, 462] width 297 height 35
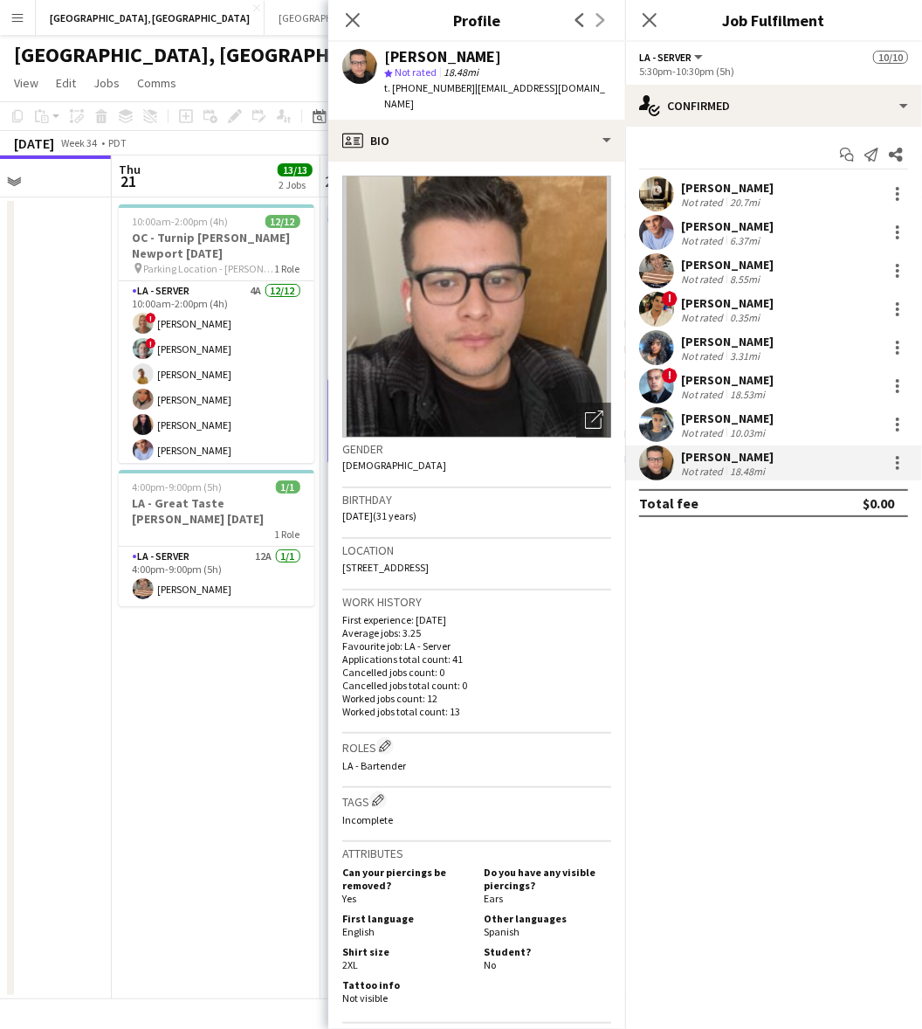
click at [416, 86] on span "t. [PHONE_NUMBER]" at bounding box center [429, 87] width 91 height 13
click at [149, 756] on app-date-cell "10:00am-2:00pm (4h) 12/12 OC - [GEOGRAPHIC_DATA][PERSON_NAME] [DATE] pin Parkin…" at bounding box center [216, 598] width 209 height 802
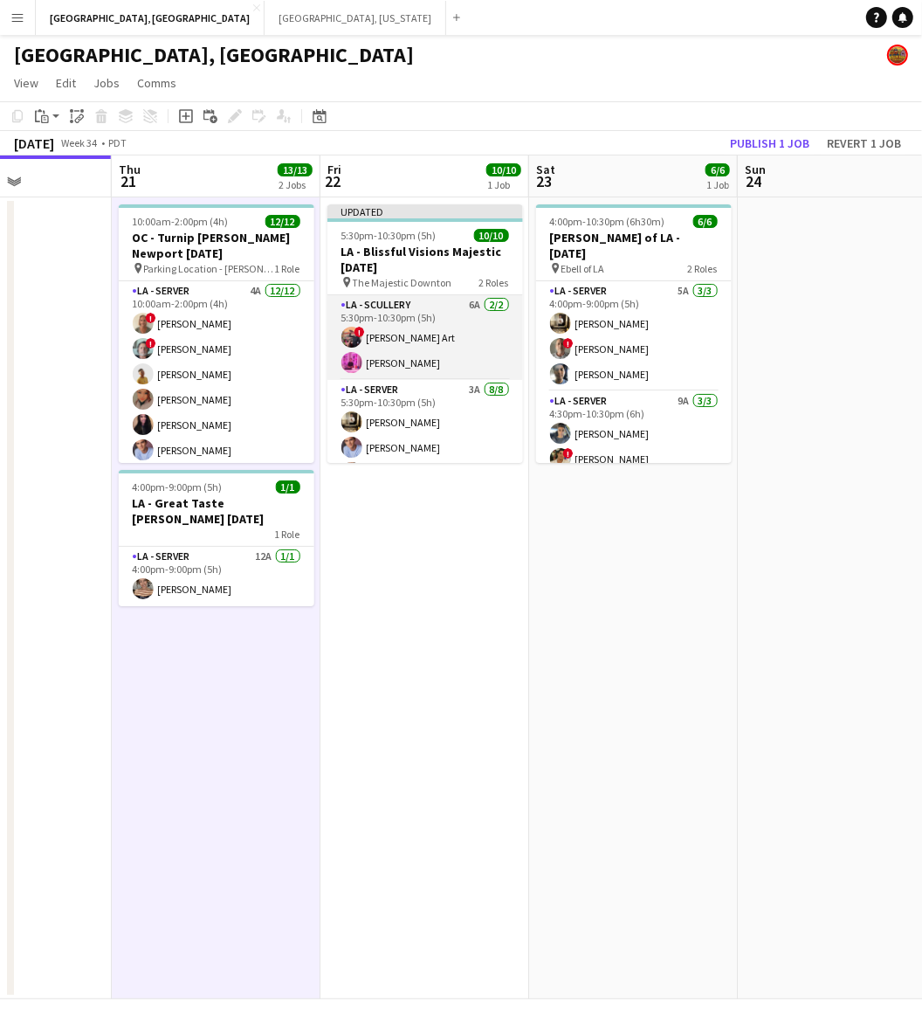
click at [441, 348] on app-card-role "LA - Scullery 6A [DATE] 5:30pm-10:30pm (5h) ! [PERSON_NAME] Art [PERSON_NAME]" at bounding box center [426, 337] width 196 height 85
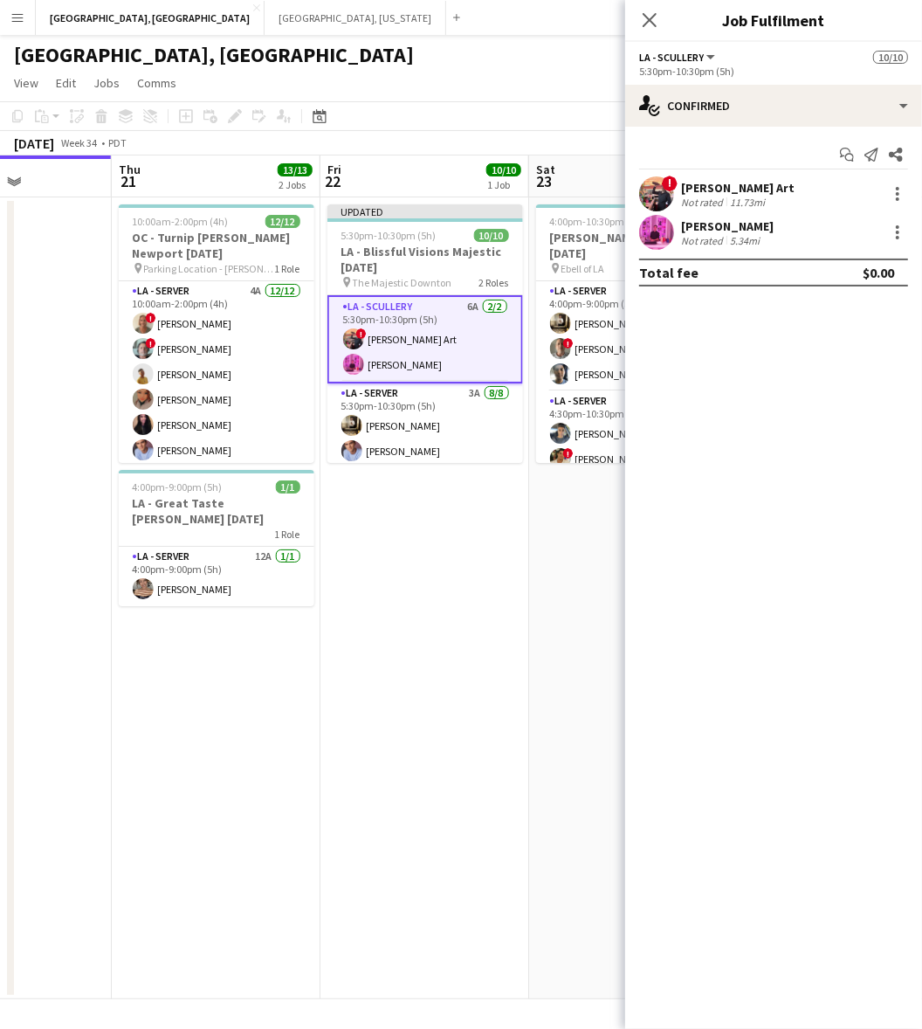
drag, startPoint x: 719, startPoint y: 194, endPoint x: 694, endPoint y: 190, distance: 24.8
click at [717, 188] on div "[PERSON_NAME] Art" at bounding box center [738, 188] width 114 height 16
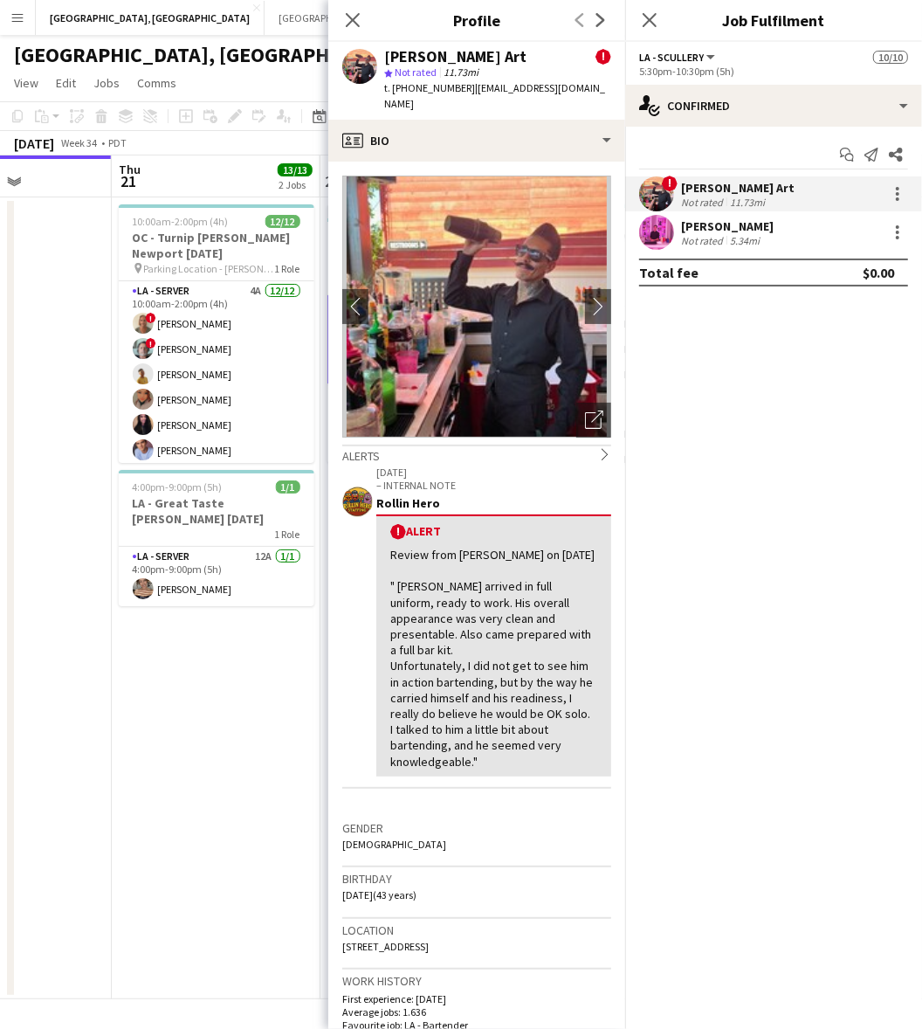
click at [399, 84] on span "t. [PHONE_NUMBER]" at bounding box center [429, 87] width 91 height 13
click at [680, 236] on div "[PERSON_NAME] Not rated 5.34mi" at bounding box center [773, 232] width 297 height 35
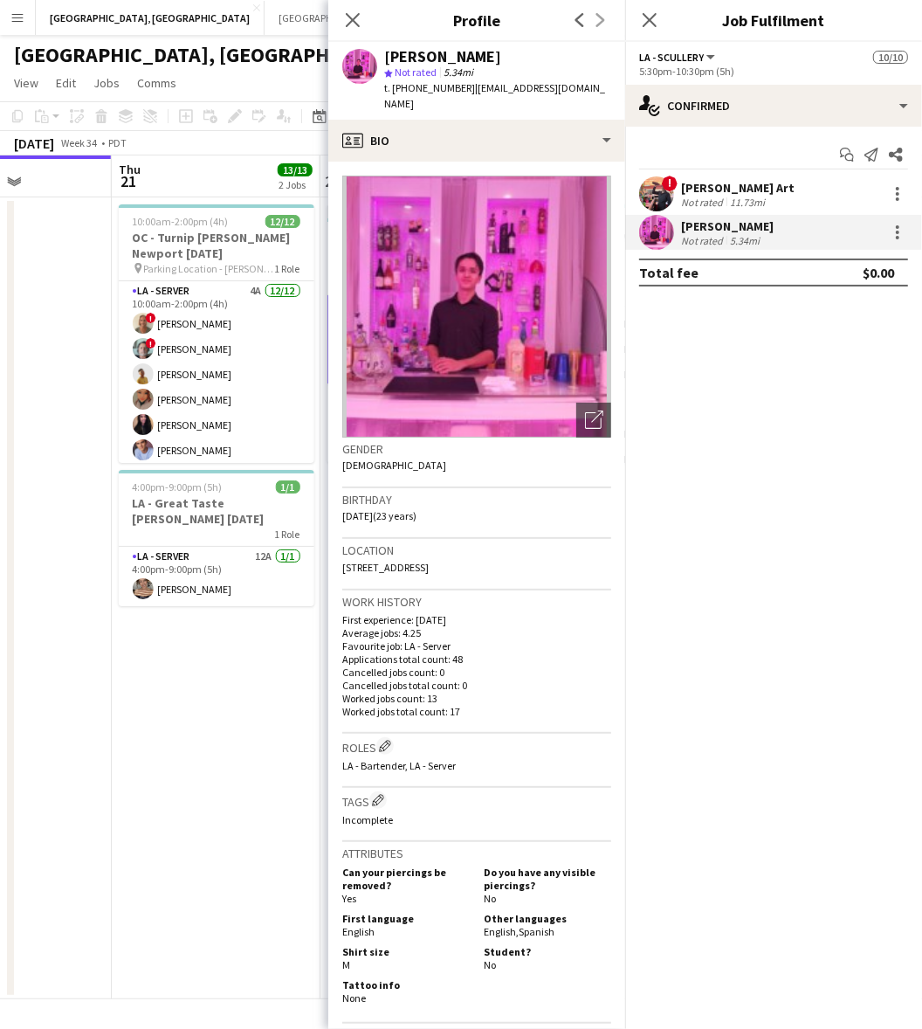
click at [413, 86] on span "t. [PHONE_NUMBER]" at bounding box center [429, 87] width 91 height 13
